Goal: Information Seeking & Learning: Learn about a topic

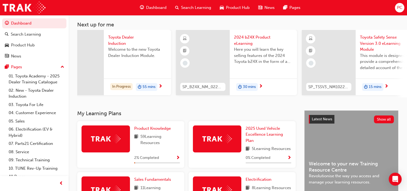
scroll to position [0, 281]
click at [159, 84] on span "next-icon" at bounding box center [159, 86] width 4 height 5
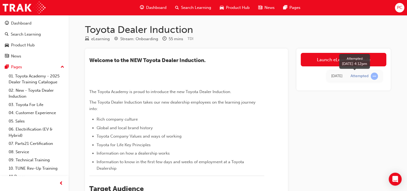
click at [375, 77] on span "learningRecordVerb_ATTEMPT-icon" at bounding box center [374, 75] width 7 height 7
click at [374, 75] on span "learningRecordVerb_ATTEMPT-icon" at bounding box center [374, 75] width 7 height 7
click at [361, 76] on div "Attempted" at bounding box center [360, 75] width 18 height 5
click at [331, 76] on div "[DATE]" at bounding box center [336, 76] width 11 height 6
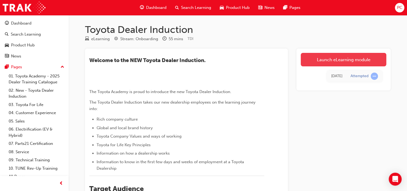
click at [337, 58] on link "Launch eLearning module" at bounding box center [344, 59] width 86 height 13
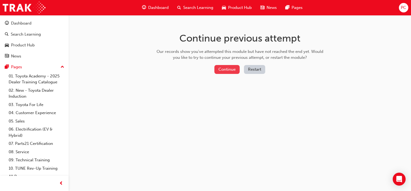
click at [230, 71] on button "Continue" at bounding box center [226, 69] width 25 height 9
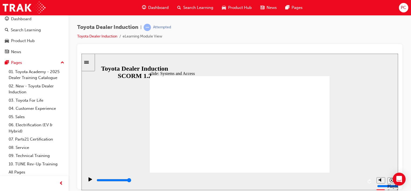
scroll to position [5, 0]
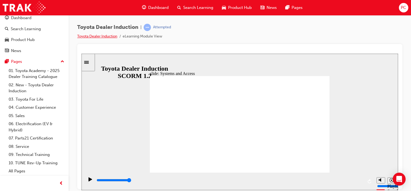
click at [102, 37] on link "Toyota Dealer Induction" at bounding box center [97, 36] width 40 height 5
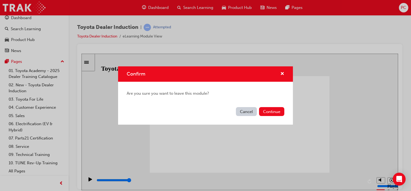
click at [248, 112] on button "Cancel" at bounding box center [246, 111] width 21 height 9
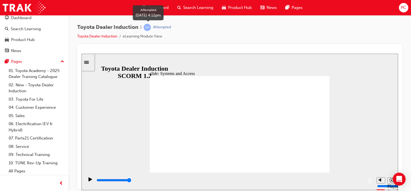
click at [150, 27] on span "learningRecordVerb_ATTEMPT-icon" at bounding box center [147, 27] width 7 height 7
click at [114, 30] on span "Toyota Dealer Induction" at bounding box center [107, 27] width 61 height 6
click at [20, 97] on link "03. Toyota For Life" at bounding box center [36, 99] width 60 height 8
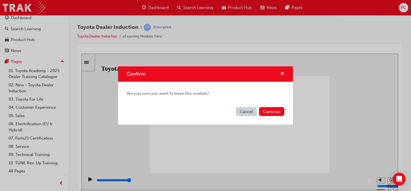
click at [245, 110] on button "Cancel" at bounding box center [246, 111] width 21 height 9
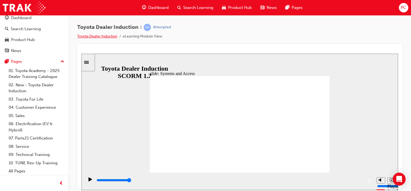
click at [98, 36] on link "Toyota Dealer Induction" at bounding box center [97, 36] width 40 height 5
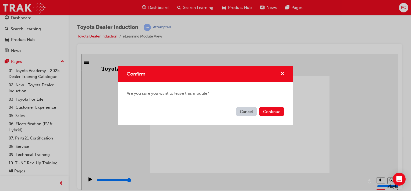
click at [243, 112] on button "Cancel" at bounding box center [246, 111] width 21 height 9
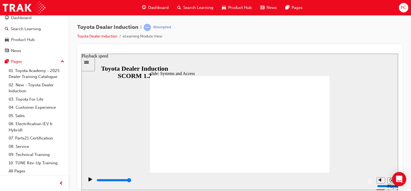
click at [399, 177] on icon "Open Intercom Messenger" at bounding box center [399, 178] width 6 height 7
click at [90, 61] on icon "Sidebar Toggle" at bounding box center [88, 61] width 8 height 3
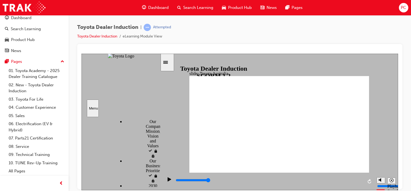
scroll to position [557, 0]
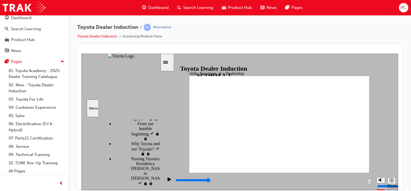
scroll to position [144, 0]
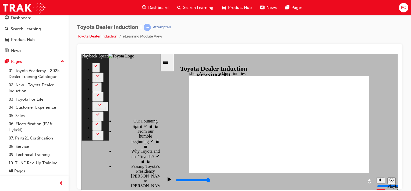
type input "11300"
type input "64"
